Goal: Navigation & Orientation: Find specific page/section

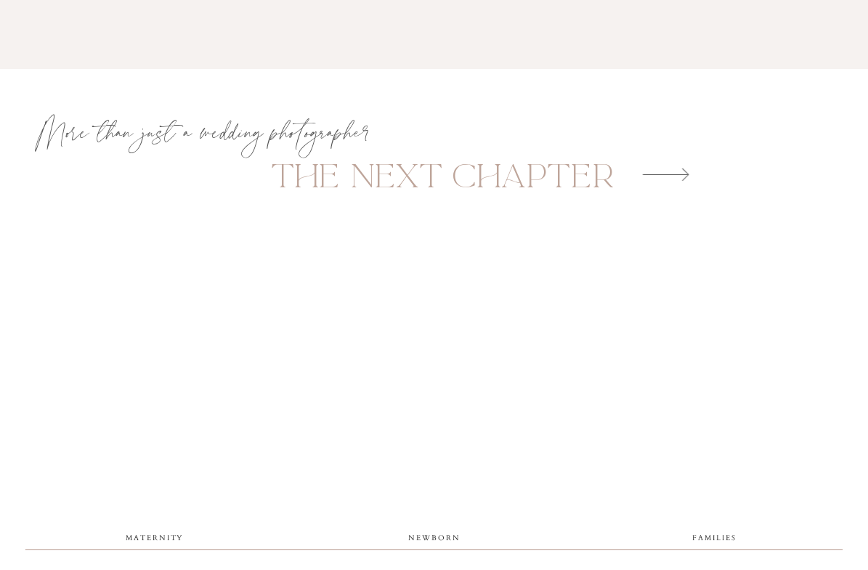
scroll to position [2516, 0]
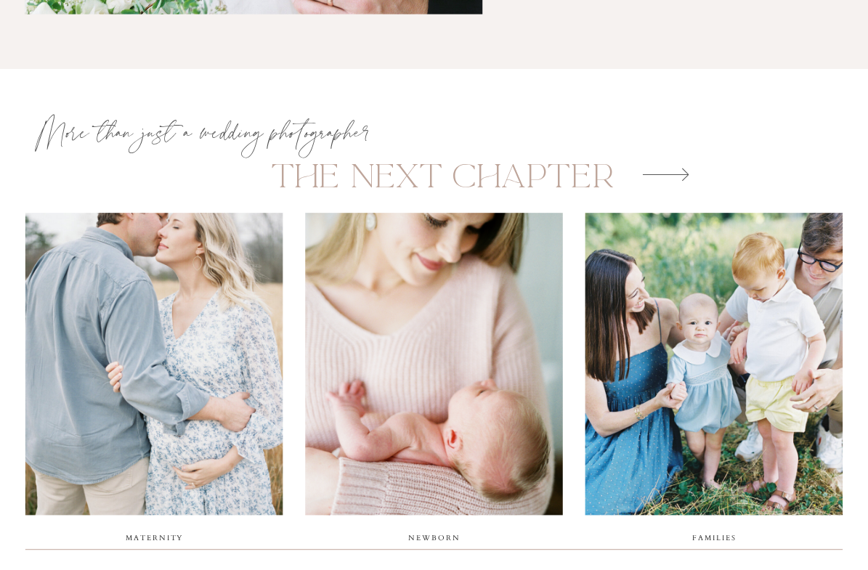
click at [680, 175] on icon at bounding box center [666, 175] width 46 height 30
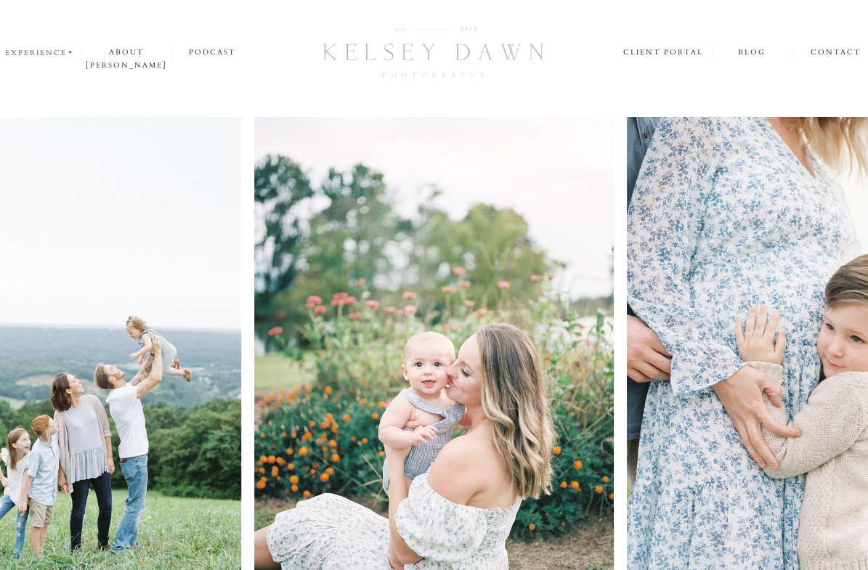
click at [61, 54] on nav "experience" at bounding box center [40, 52] width 70 height 13
click at [51, 73] on p "weddings" at bounding box center [43, 71] width 76 height 12
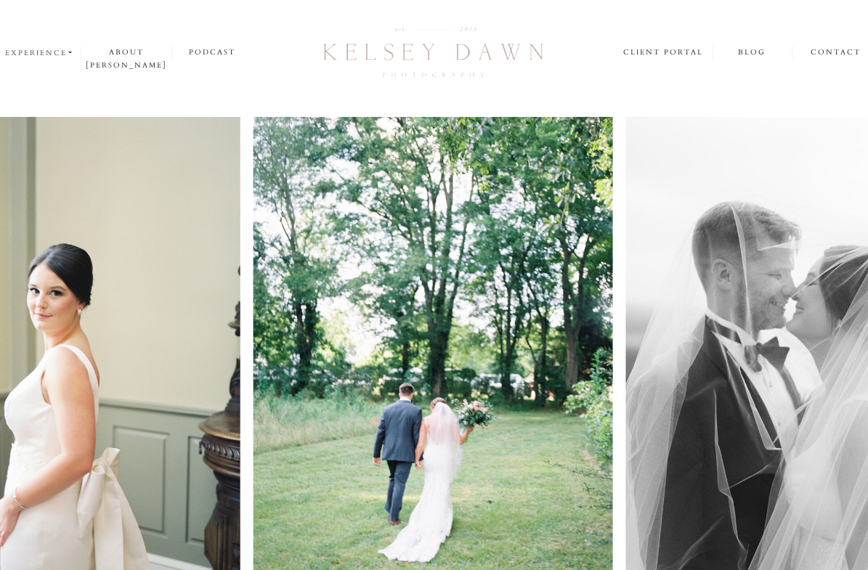
click at [52, 50] on nav "experience" at bounding box center [40, 52] width 70 height 13
click at [49, 91] on p "families" at bounding box center [43, 91] width 76 height 12
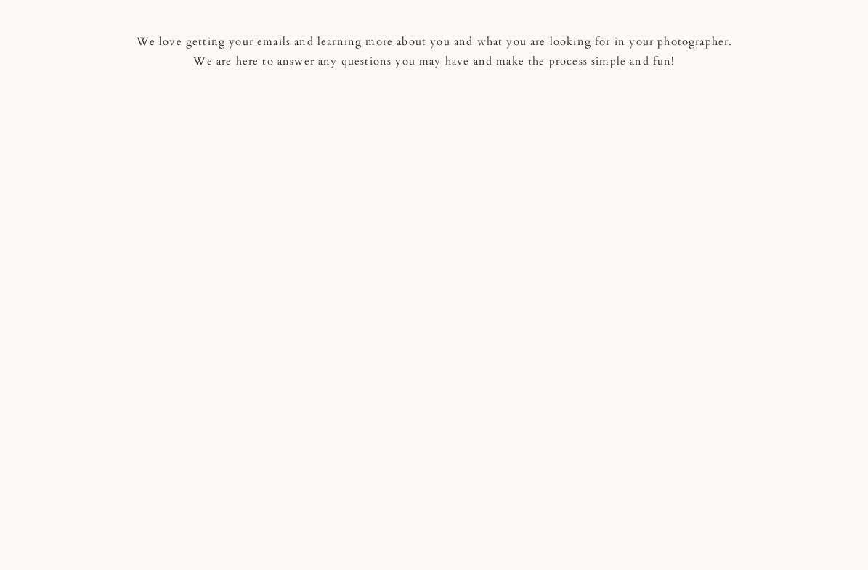
scroll to position [3260, 0]
